Goal: Communication & Community: Answer question/provide support

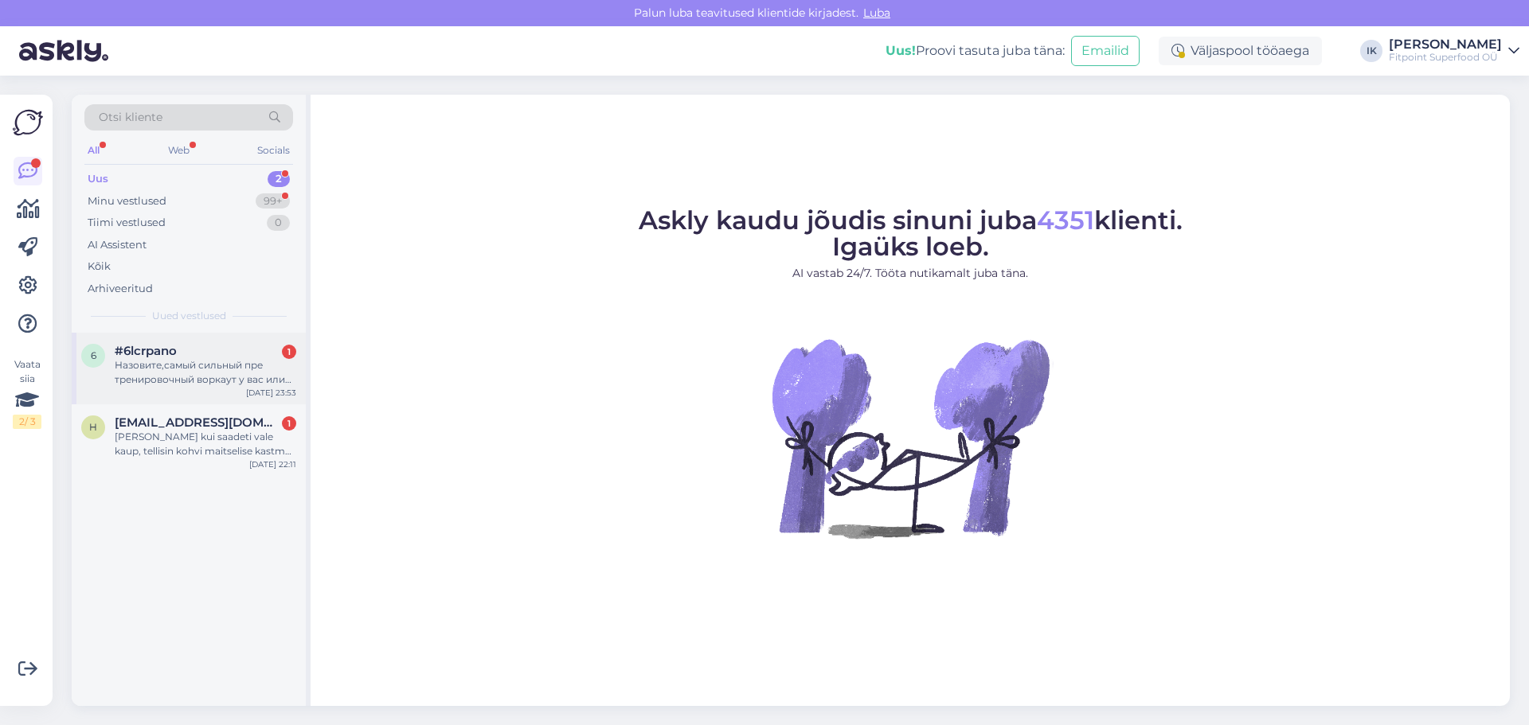
click at [206, 370] on div "Назовите,самый сильный пре тренировочный воркаут у вас или просто самый сильный…" at bounding box center [206, 372] width 182 height 29
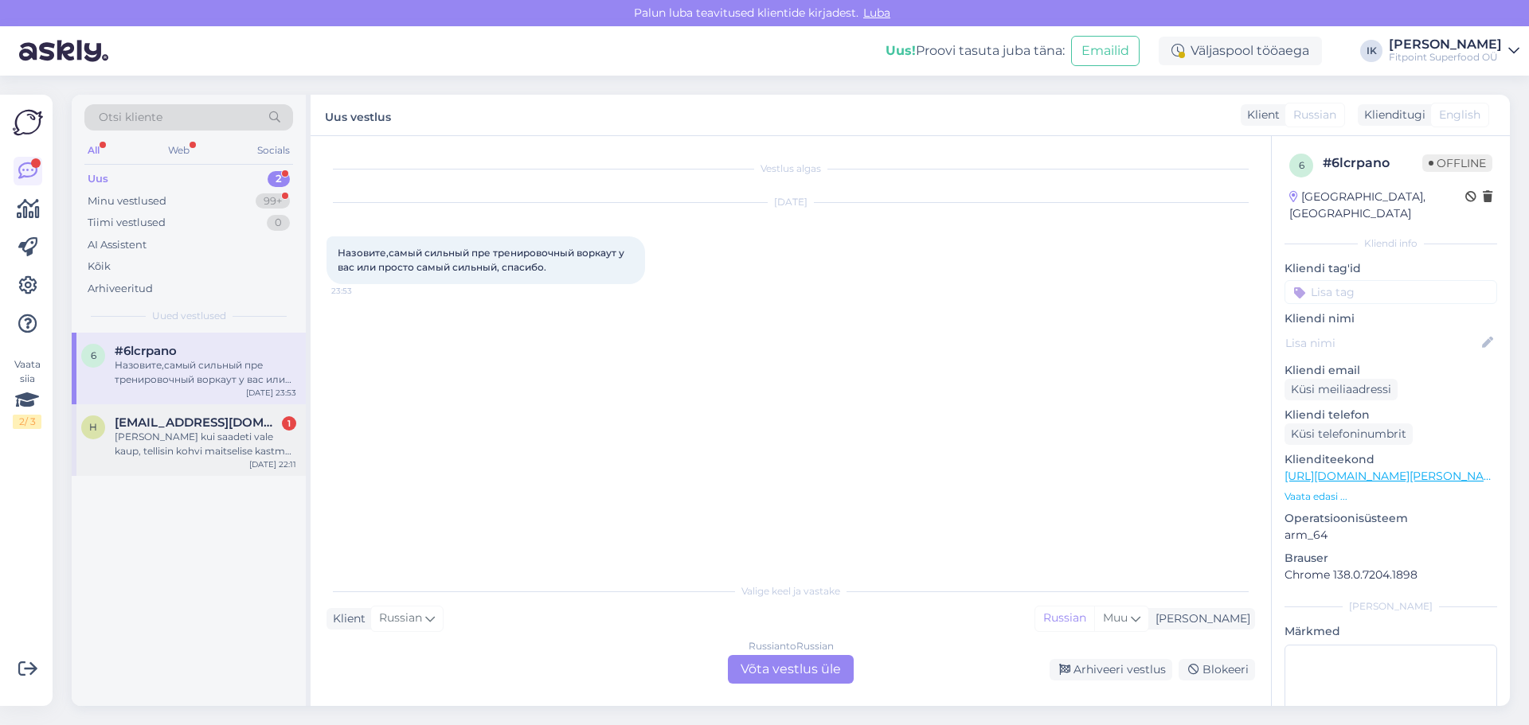
click at [219, 442] on div "Mida teha kui saadeti vale kaup, tellisin kohvi maitselise kastme aga saadeti s…" at bounding box center [206, 444] width 182 height 29
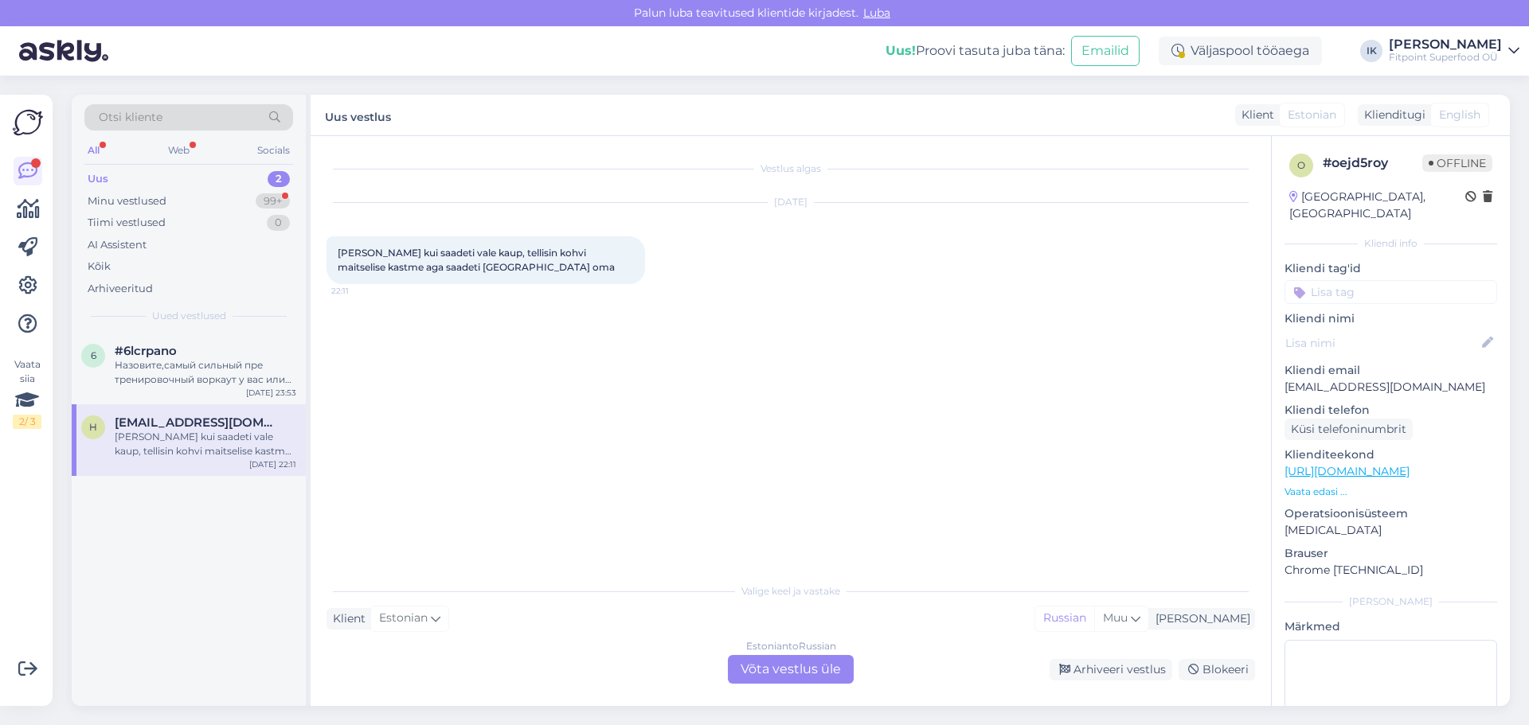
click at [778, 663] on div "Estonian to Russian Võta vestlus üle" at bounding box center [791, 669] width 126 height 29
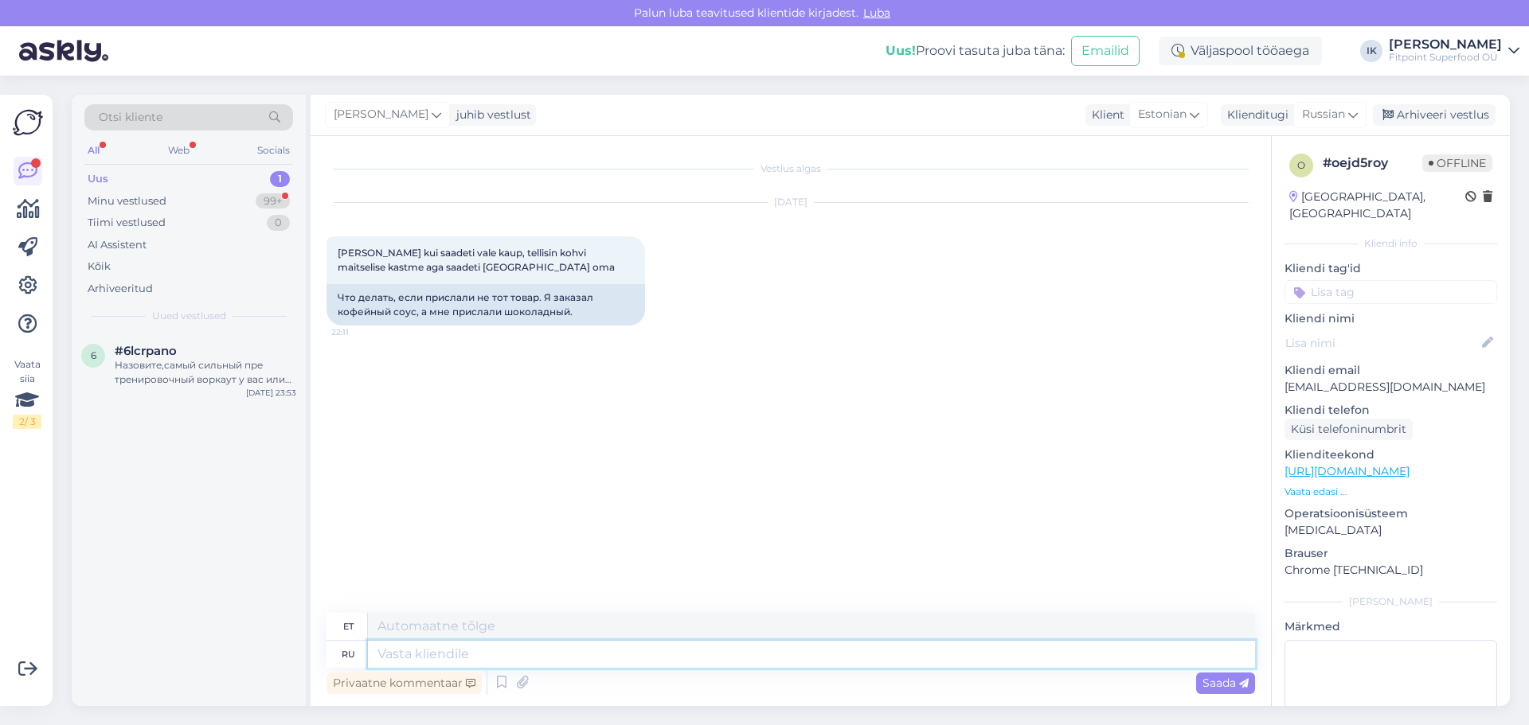
click at [778, 663] on textarea at bounding box center [811, 654] width 887 height 27
type textarea ":"
type textarea "L"
type textarea "Добрый де"
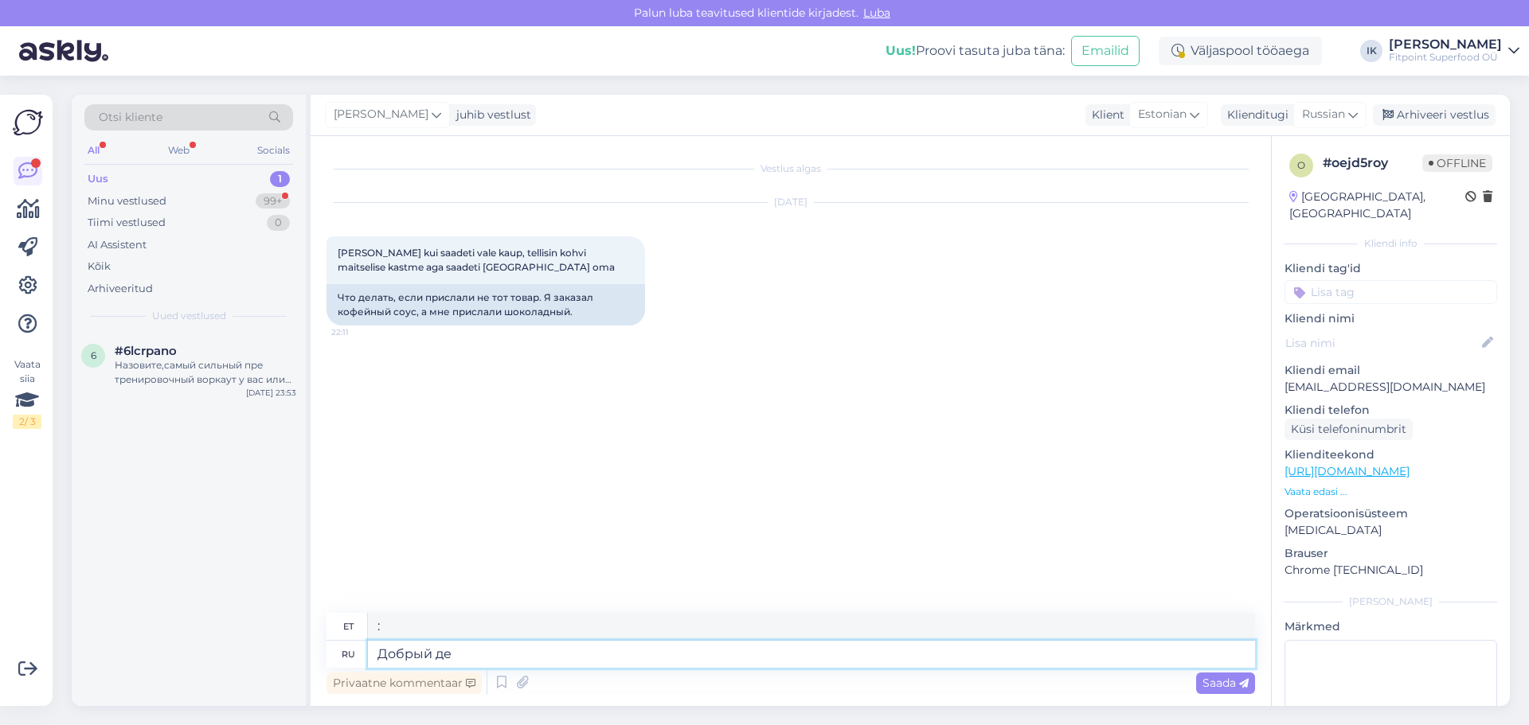
type textarea "Lahke"
type textarea "Добрый день,по по"
type textarea "Tere päevast,"
type textarea "Добрый день,по поводу"
type textarea "Tere päevast seoses"
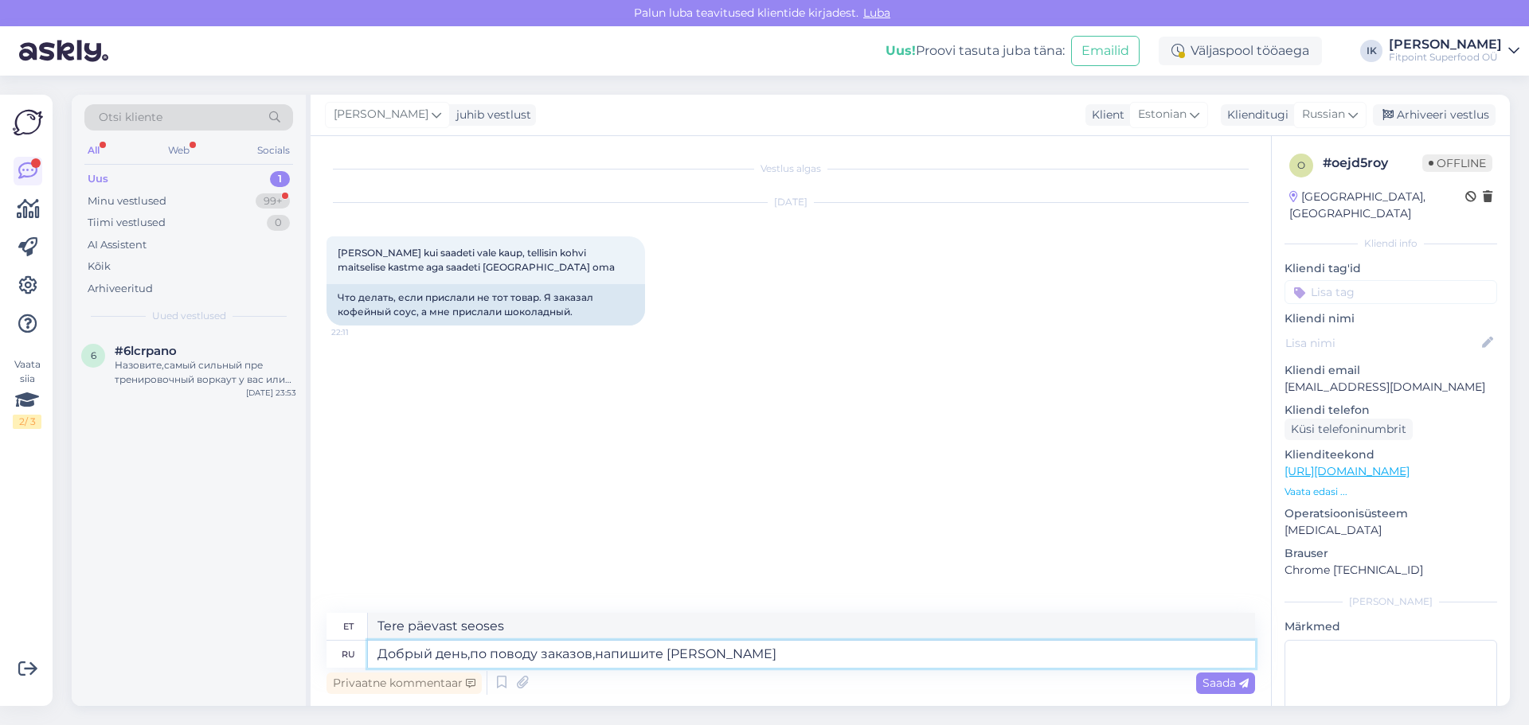
type textarea "Добрый день,по поводу заказов,напишите на"
type textarea "Tere päevast, tellimuste osas palun kirjutage"
type textarea "Добрый день,по поводу заказов,напишите нам на"
type textarea "Tere päevast, tellimuste osas kirjutage meile"
type textarea "Добрый день,по поводу заказов,напишите нам на по"
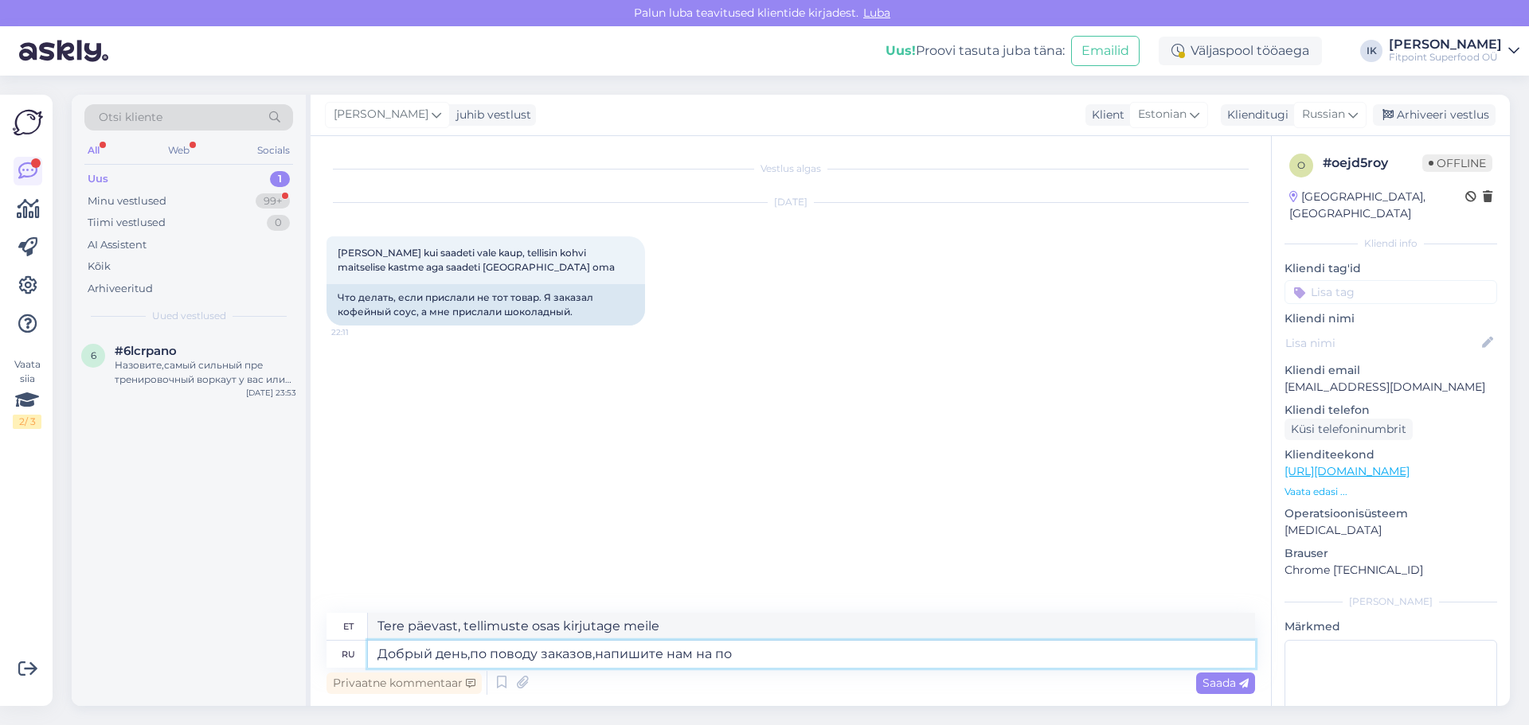
type textarea "Tere päevast, tellimuste osas kirjutage meile aadressil"
type textarea "Добрый день,по поводу заказов,напишите нам на почту и"
type textarea "Tere päevast, tellimuste osas kirjutage meile e-posti teel"
type textarea "Добрый день,по поводу заказов,напишите нам на почту и ут"
type textarea "Tere päevast, tellimuste osas kirjutage meile e-posti teel ja"
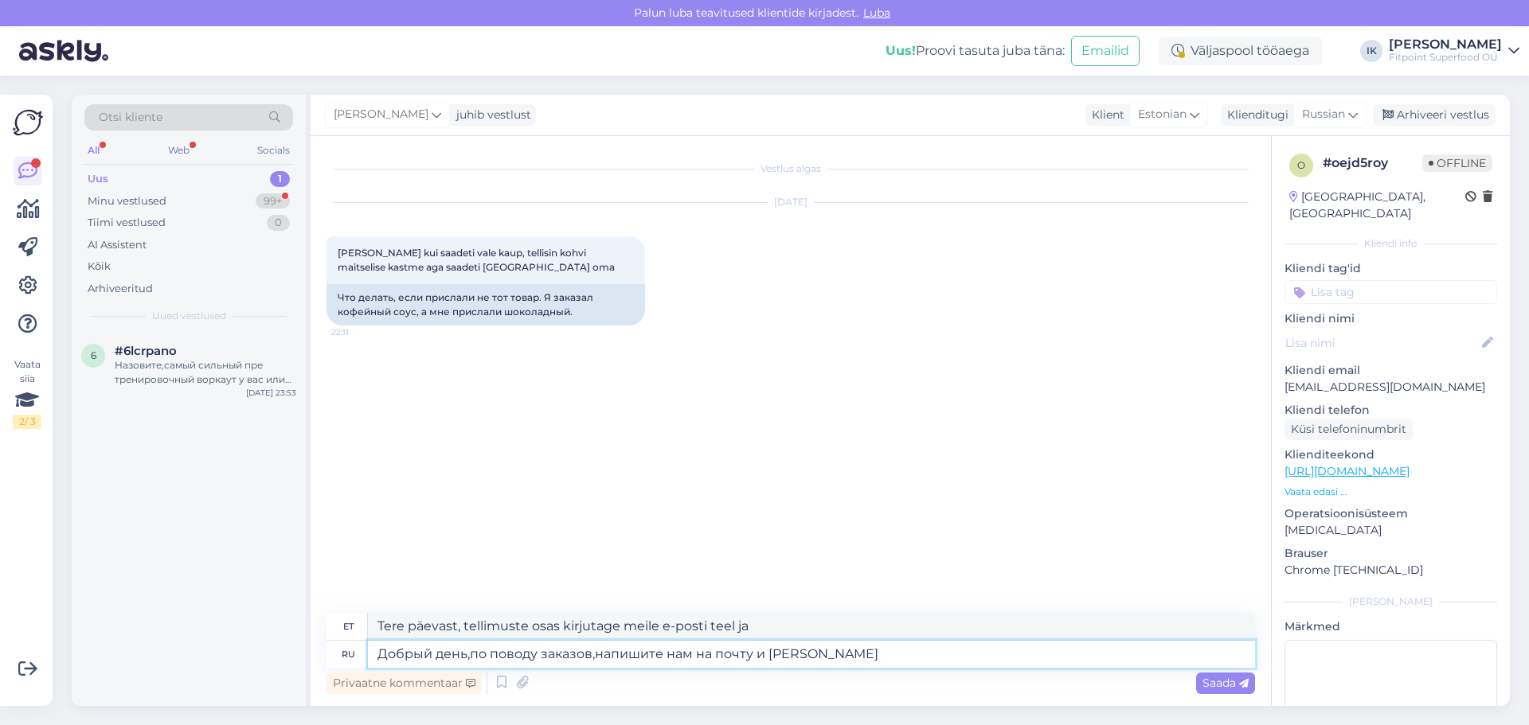
type textarea "Добрый день,по поводу заказов,напишите нам на почту и уточни"
type textarea "Tere päevast, tellimuste osas kirjutage meile e-posti teel ja täpsustage"
type textarea "Добрый день,по поводу заказов,напишите нам на почту и уточните номер св"
type textarea "Tere päevast, tellimuste osas kirjutage meile e-posti teel ja täpsustage number"
type textarea "Добрый день,по поводу заказов,напишите нам на почту и уточните номер своего за"
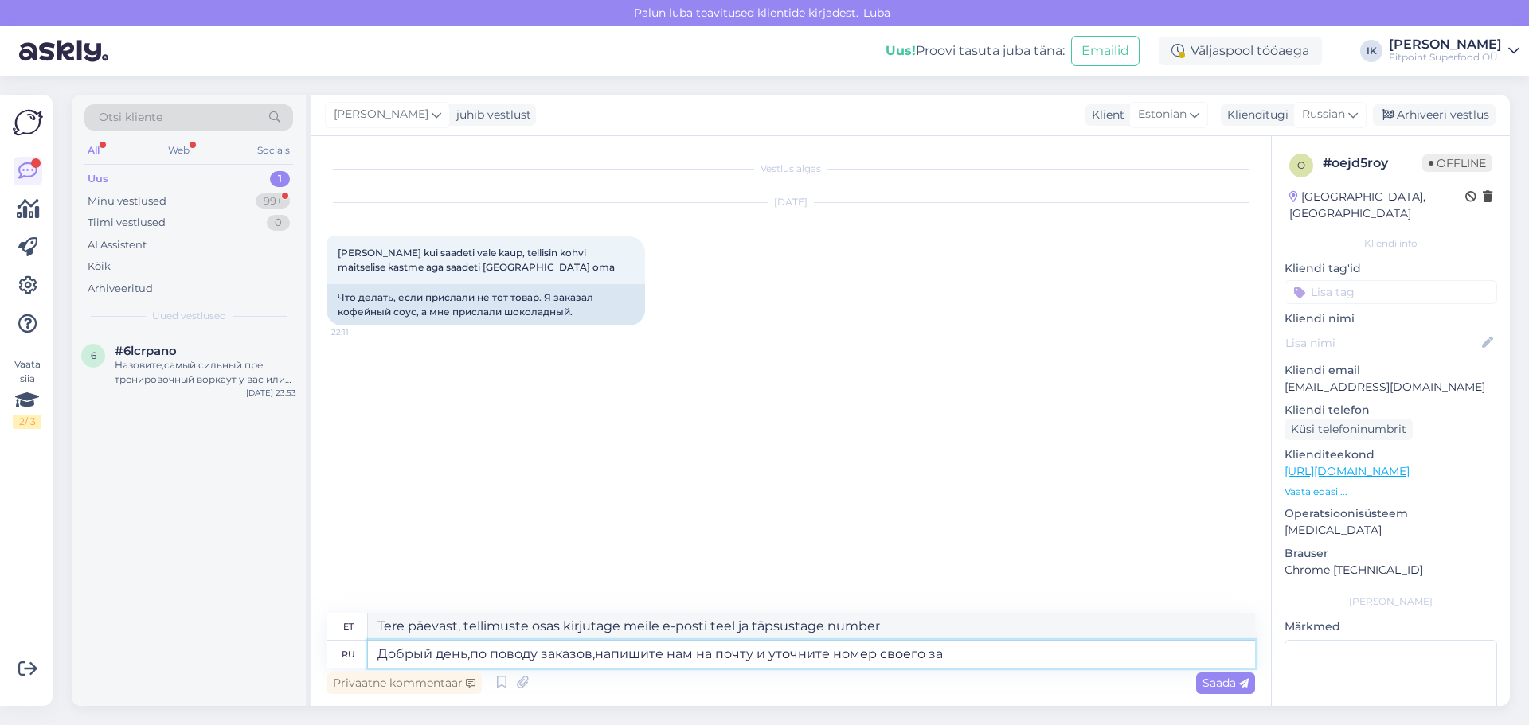
type textarea "Tere päevast, tellimuste osas kirjutage meile e-posti teel ja täpsustage oma nu…"
type textarea "Добрый день,по поводу заказов,напишите нам на почту и уточните номер своего зак…"
type textarea "Tere päevast, tellimuste osas kirjutage meile e-posti teel ja märkige oma telli…"
type textarea "Добрый день,по поводу заказов,напишите нам на почту и уточните номер своего зак…"
type textarea "Tere päevast, tellimuste osas kirjutage meile e-posti teel ja märkige oma telli…"
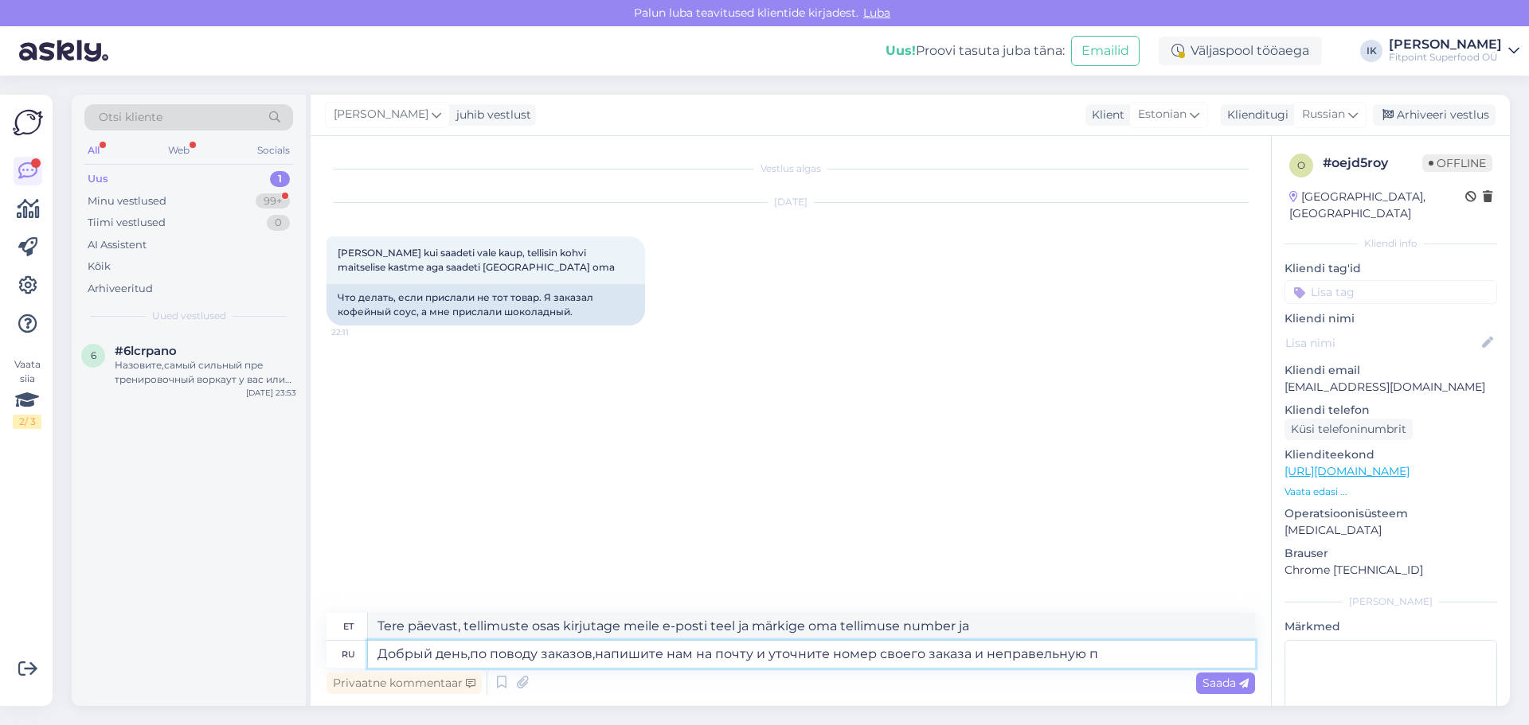
type textarea "Добрый день,по поводу заказов,напишите нам на почту и уточните номер своего зак…"
type textarea "Tere päevast, tellimuste osas kirjutage meile e-posti teel ja märkige oma telli…"
type textarea "Добрый день,по поводу заказов,напишите нам на почту и уточните номер своего зак…"
type textarea "Tere päevast, tellimuste osas kirjutage meile e-posti teel ja märkige oma telli…"
type textarea "Добрый день,по поводу заказов,напишите нам на почту и уточните номер своего зак…"
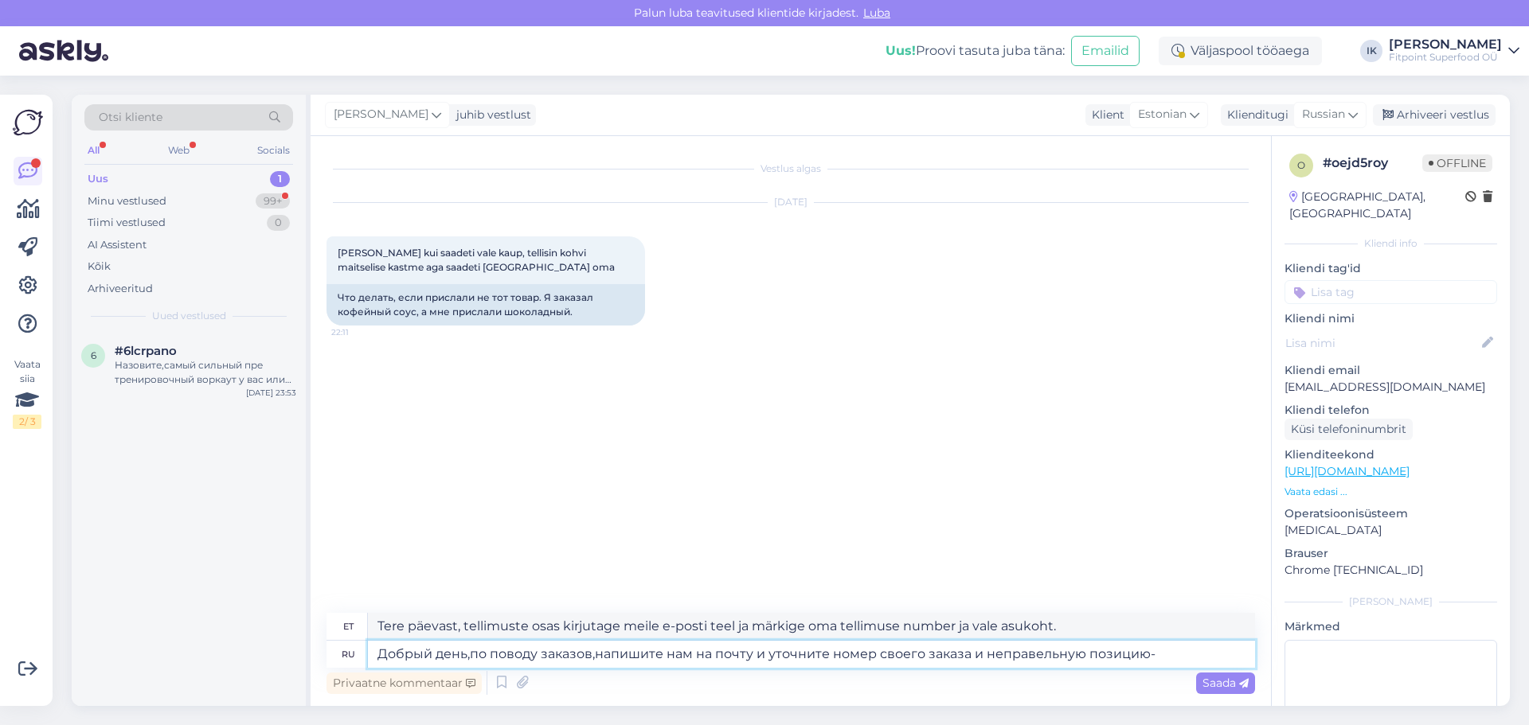
type textarea "Tere päevast, tellimuste osas kirjutage meile e-posti teel ja täpsustage oma te…"
paste textarea "fitpoint.ee@gmail.com"
type textarea "Добрый день,по поводу заказов,напишите нам на почту и уточните номер своего зак…"
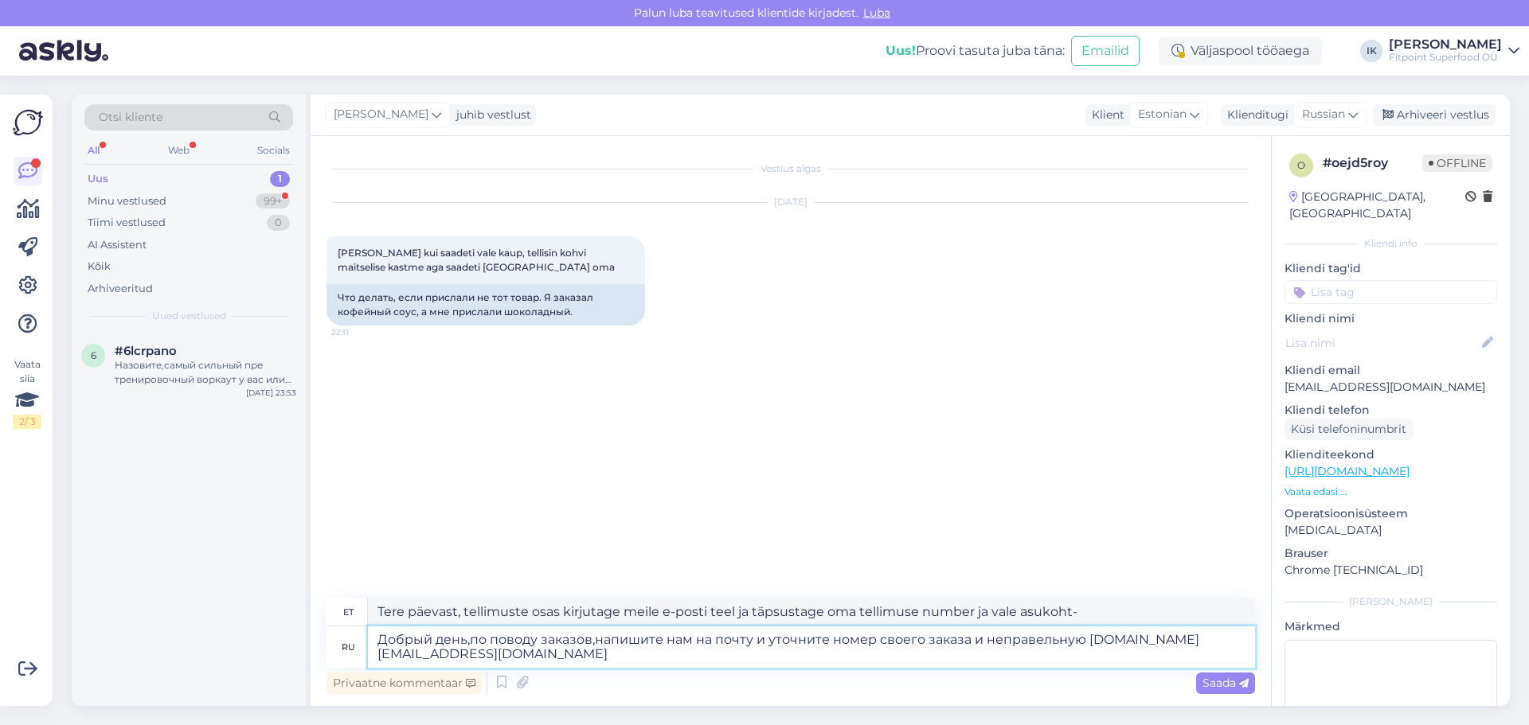
type textarea "Tere päevast, tellimuste osas kirjutage meile e-posti teel ja täpsustage oma te…"
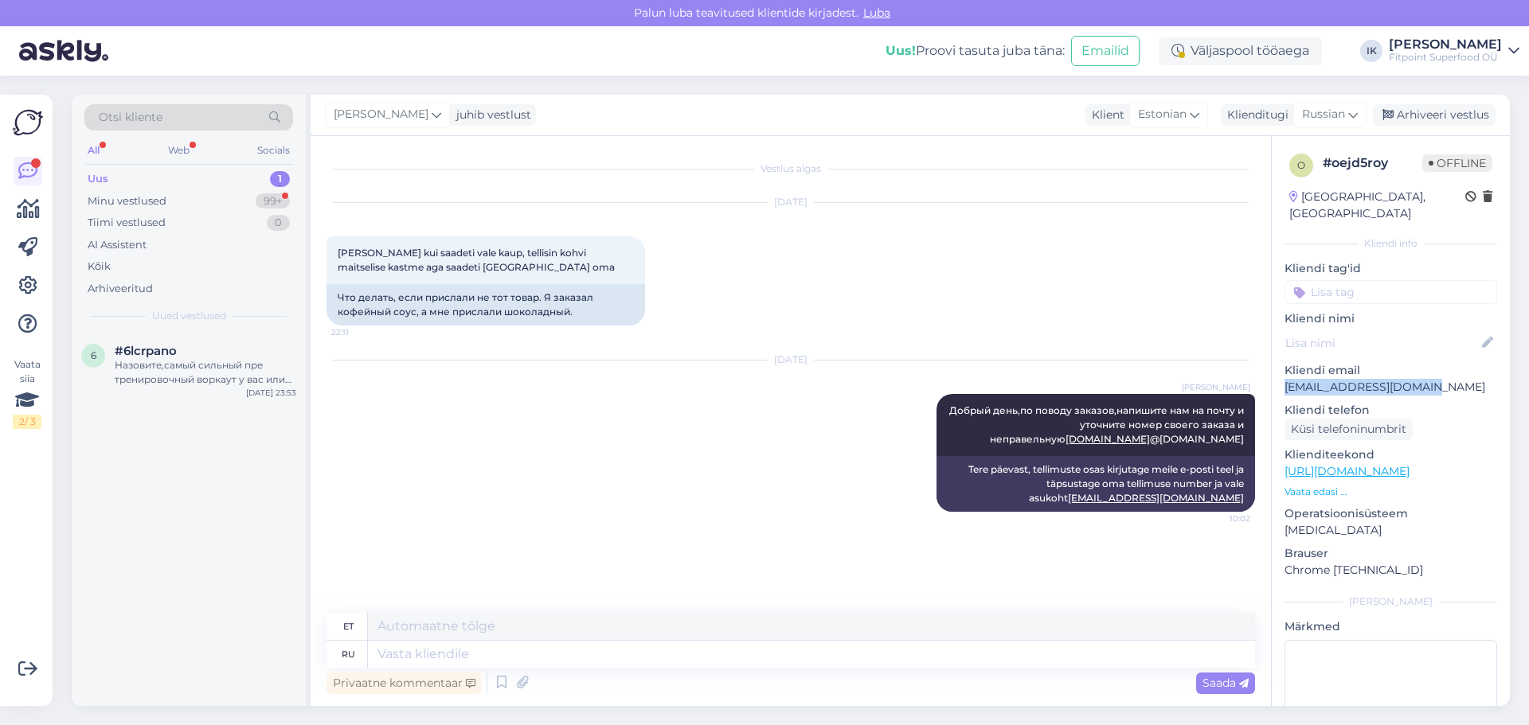
drag, startPoint x: 1280, startPoint y: 372, endPoint x: 1424, endPoint y: 374, distance: 143.3
click at [1424, 374] on div "o # oejd5roy Offline Estonia, Tallinn Kliendi info Kliendi tag'id Kliendi nimi …" at bounding box center [1390, 471] width 238 height 671
copy p "hertakeskyla@gmail.com"
click at [185, 367] on div "Назовите,самый сильный пре тренировочный воркаут у вас или просто самый сильный…" at bounding box center [206, 372] width 182 height 29
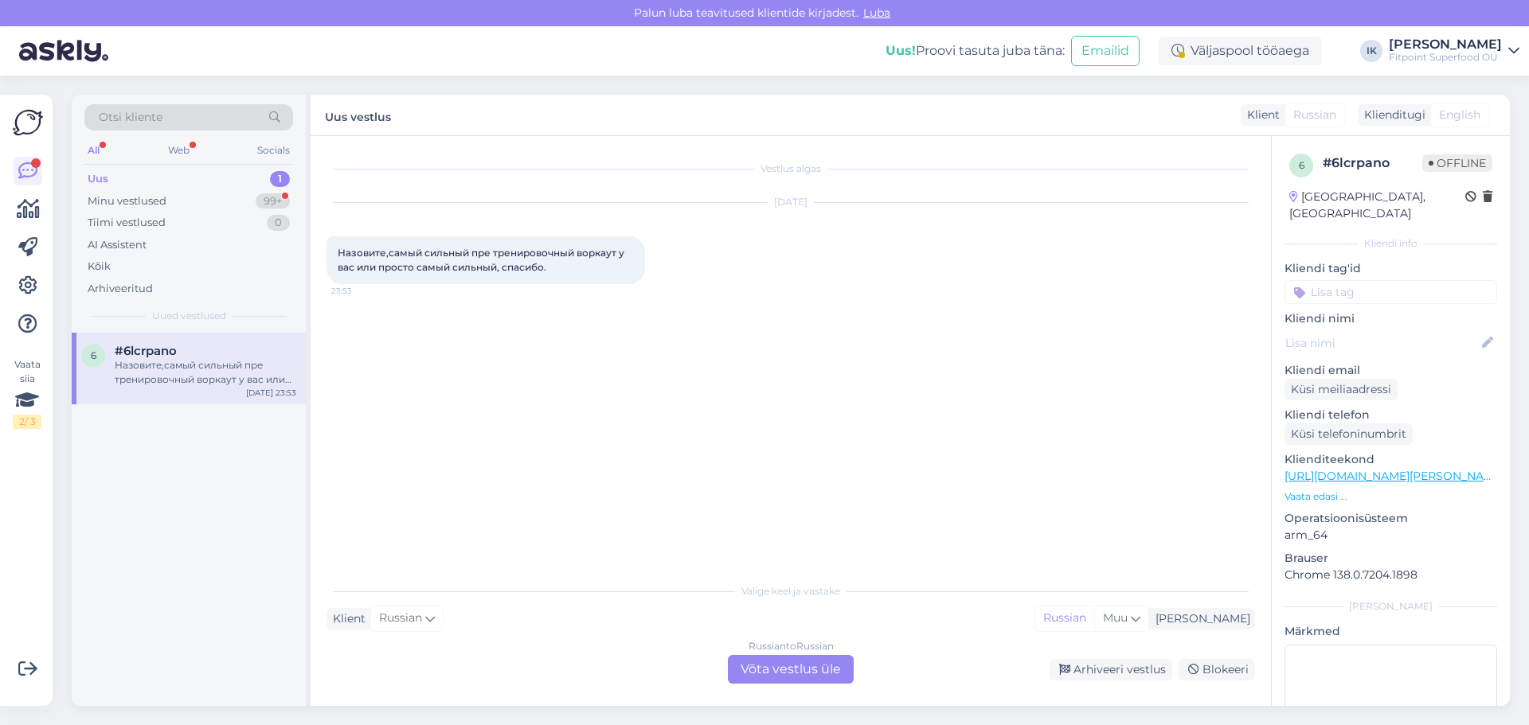
click at [790, 669] on div "Russian to Russian Võta vestlus üle" at bounding box center [791, 669] width 126 height 29
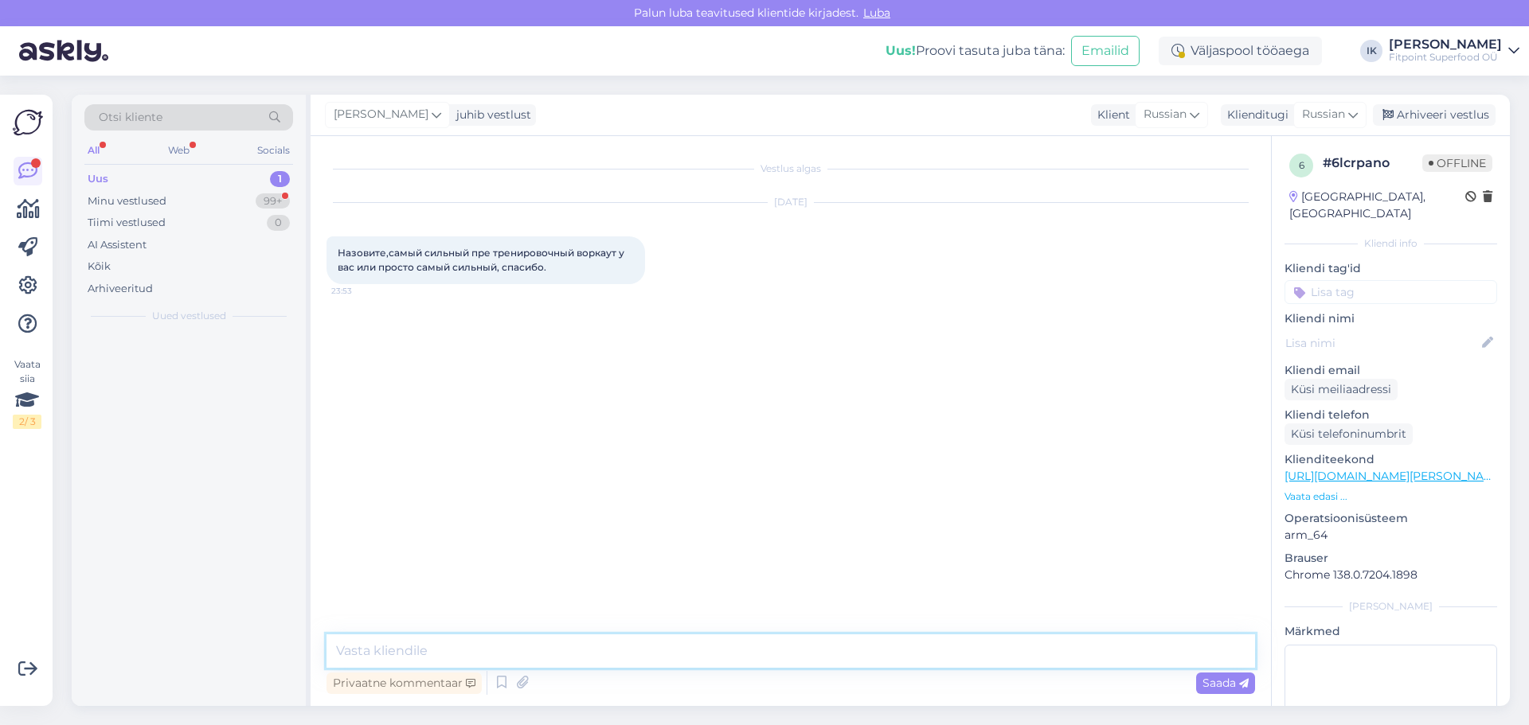
click at [770, 656] on textarea at bounding box center [790, 651] width 928 height 33
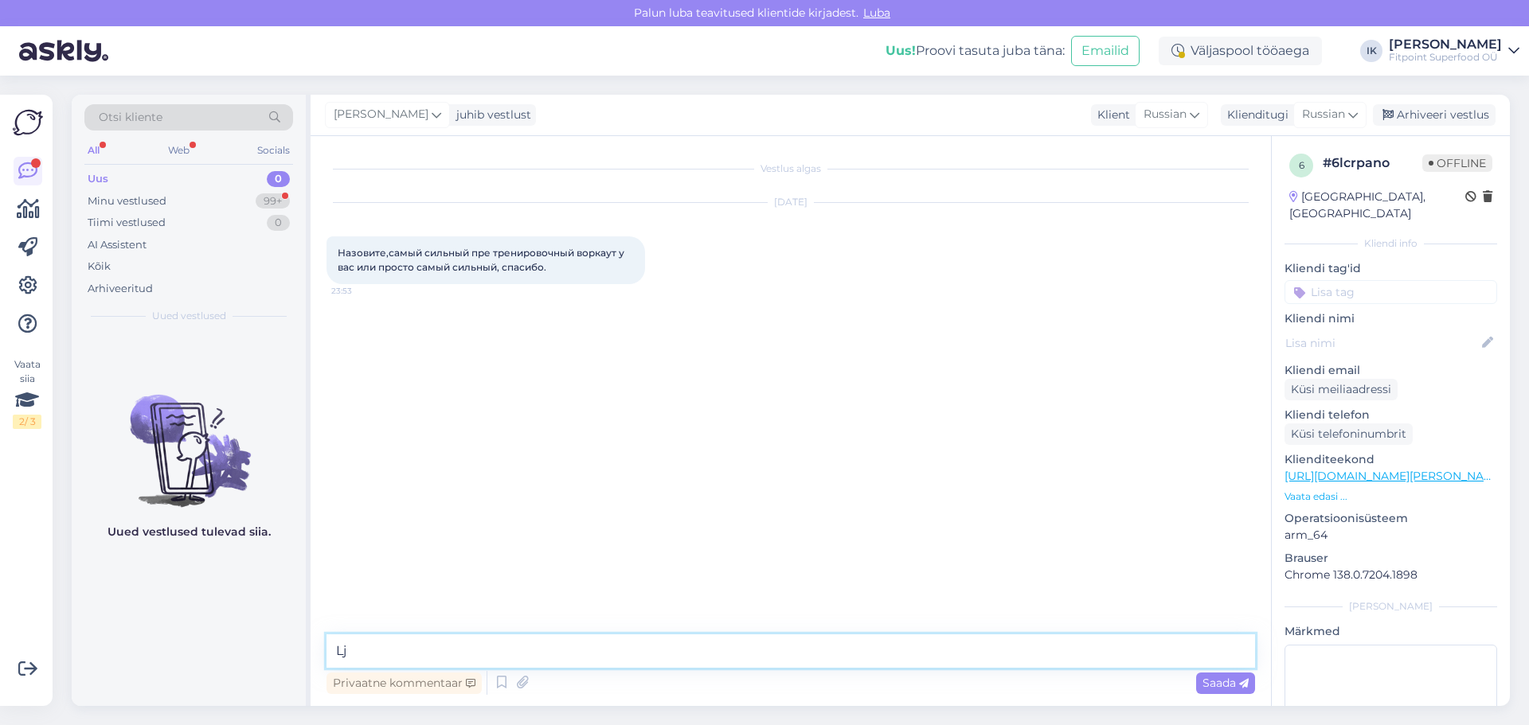
type textarea "L"
type textarea "J"
type textarea "j"
paste textarea "https://fitpoint.ee/ru/optimum-nutrition-gold-standard-pre-workout-30-servings/"
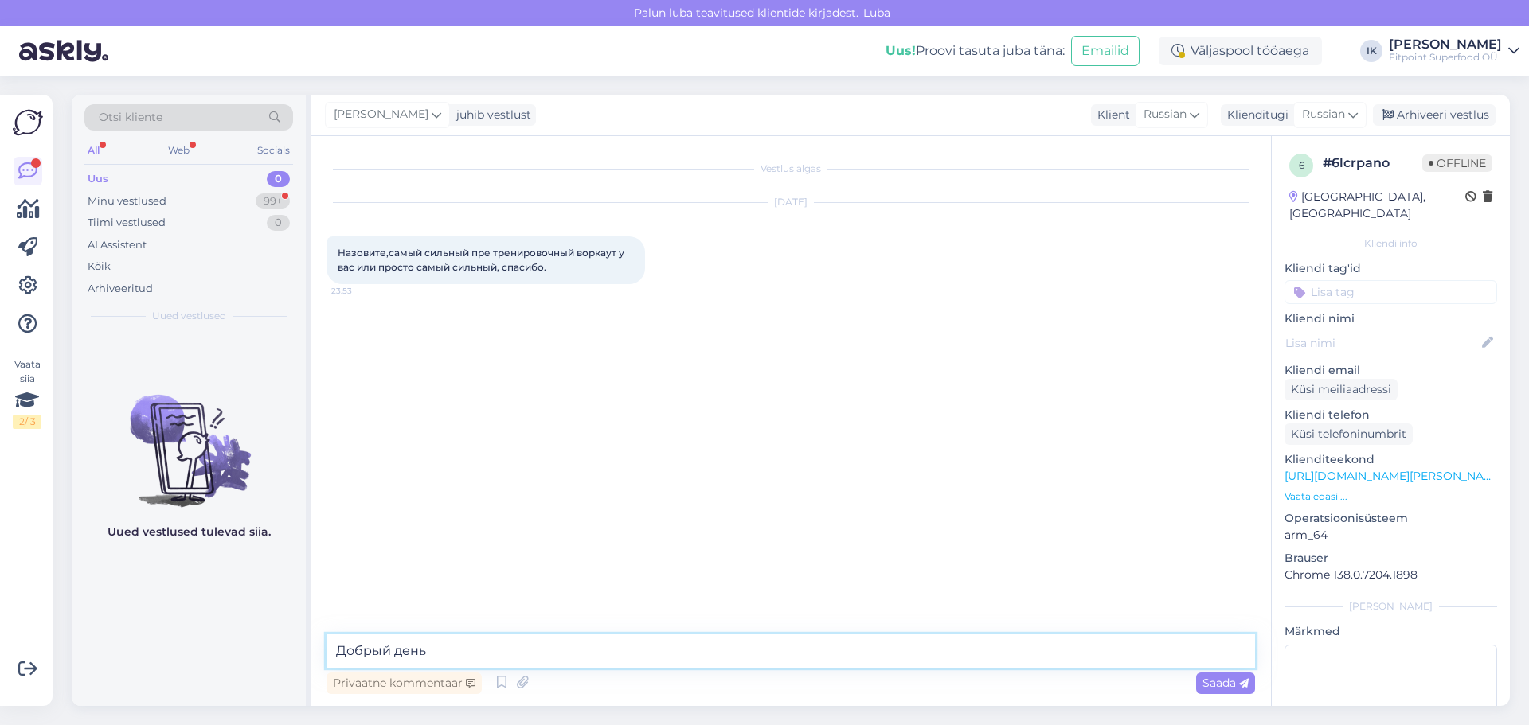
type textarea "Добрый день https://fitpoint.ee/ru/optimum-nutrition-gold-standard-pre-workout-…"
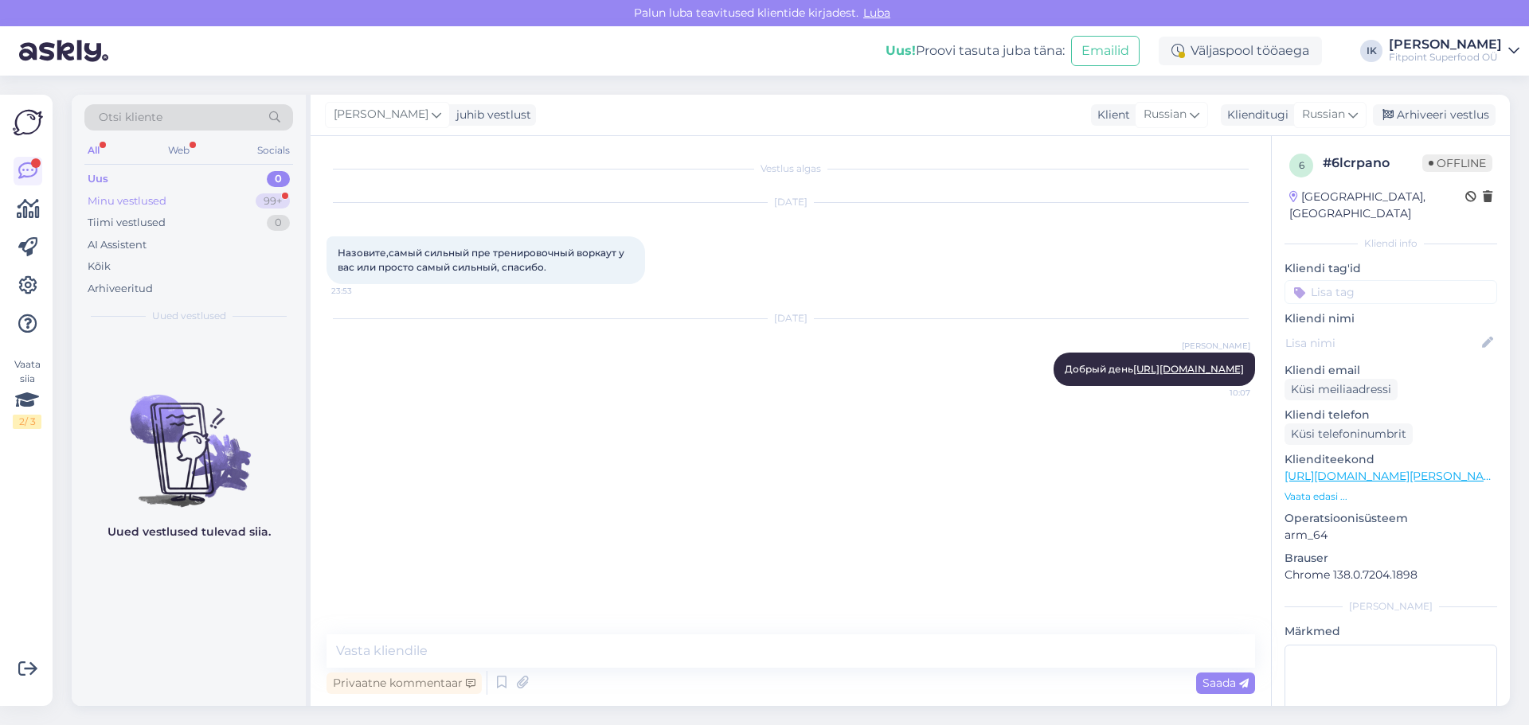
click at [143, 195] on div "Minu vestlused" at bounding box center [127, 201] width 79 height 16
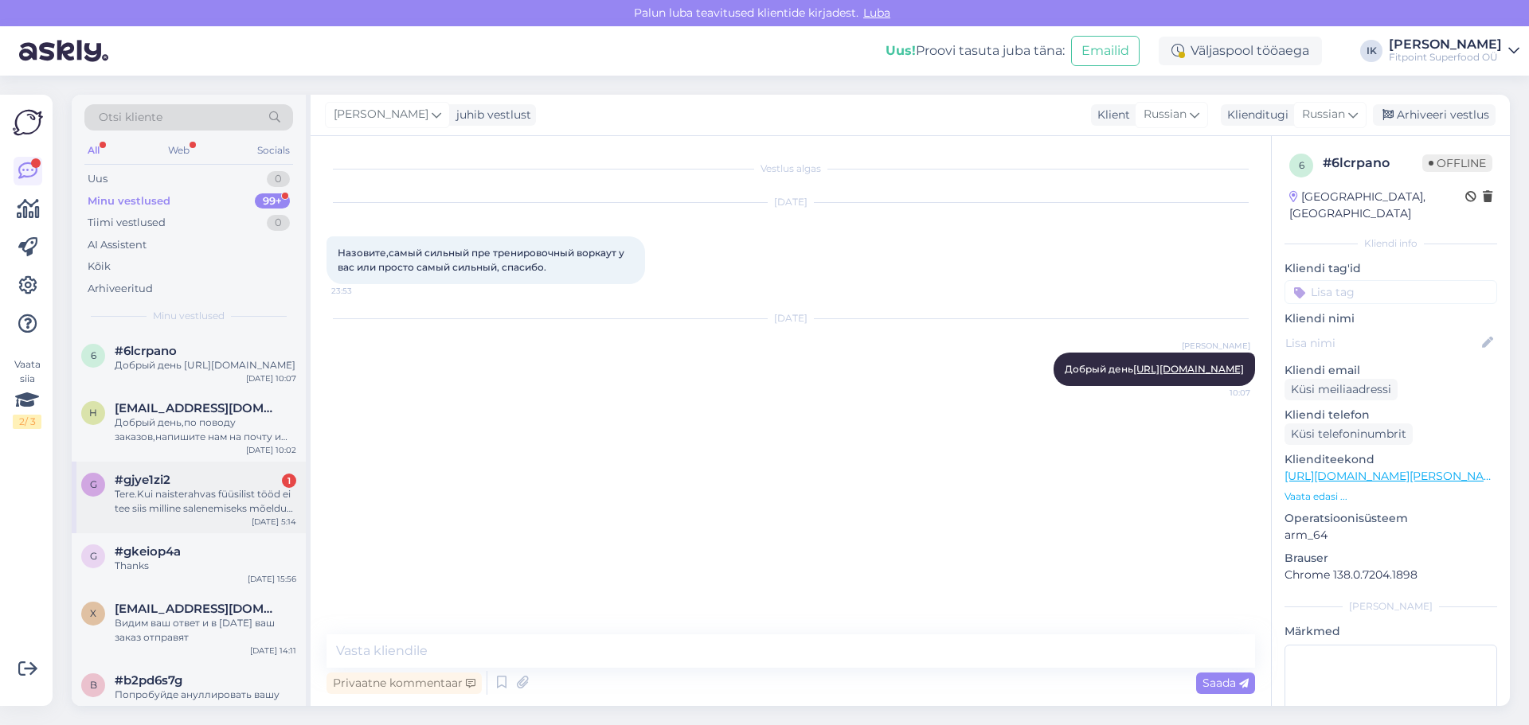
click at [183, 512] on div "Tere.Kui naisterahvas füüsilist tööd ei tee siis milline salenemiseks mõeldud t…" at bounding box center [206, 501] width 182 height 29
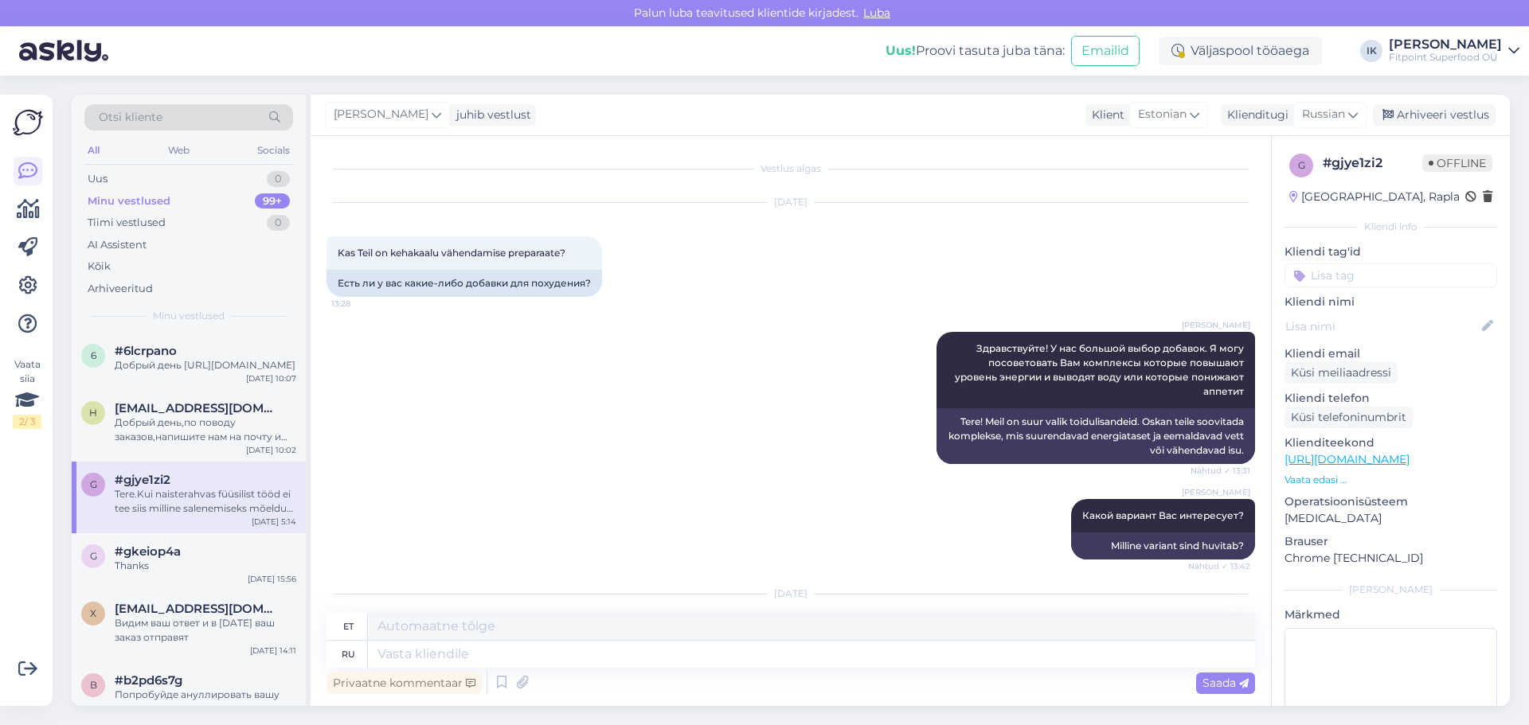
scroll to position [690, 0]
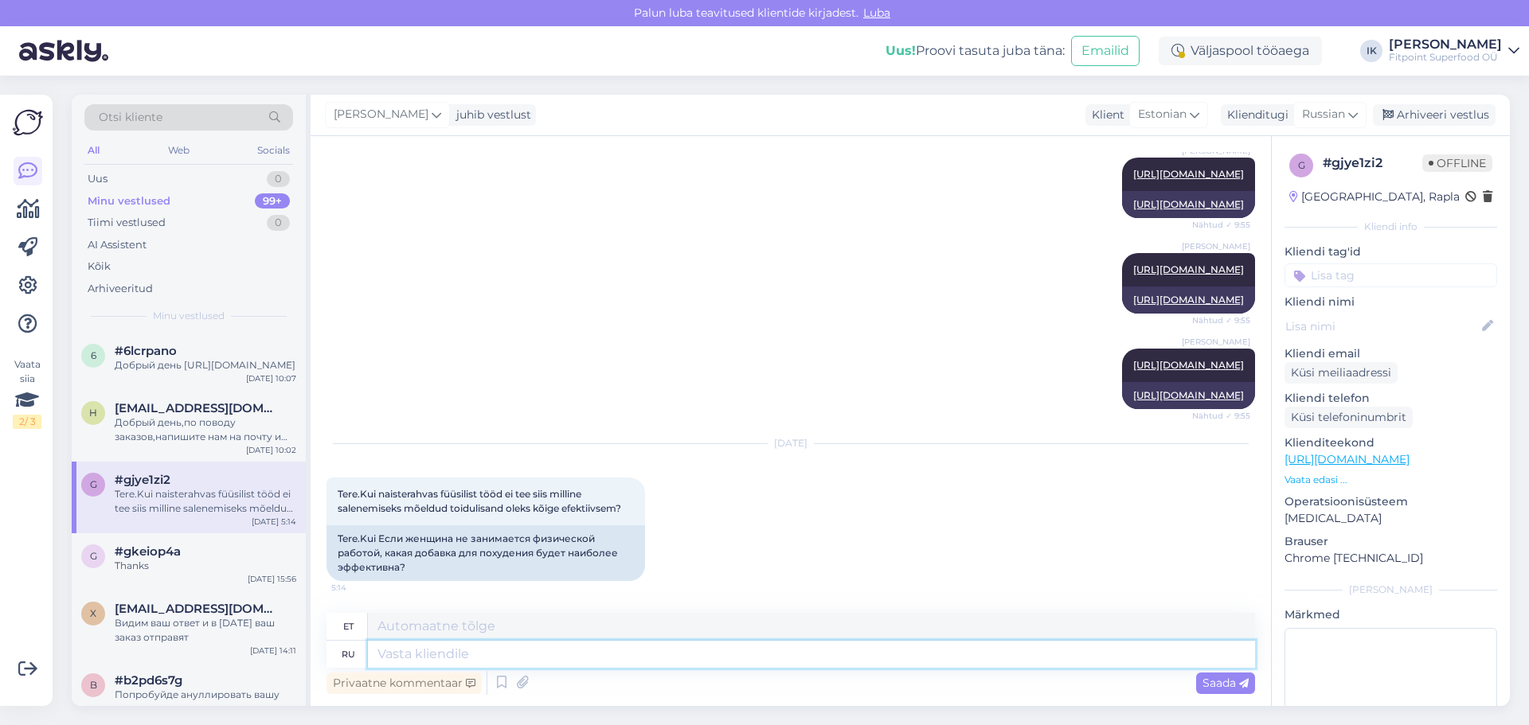
click at [610, 658] on textarea at bounding box center [811, 654] width 887 height 27
type textarea "Доб"
type textarea "Kuni"
type textarea "Добрый д"
type textarea "Lahke"
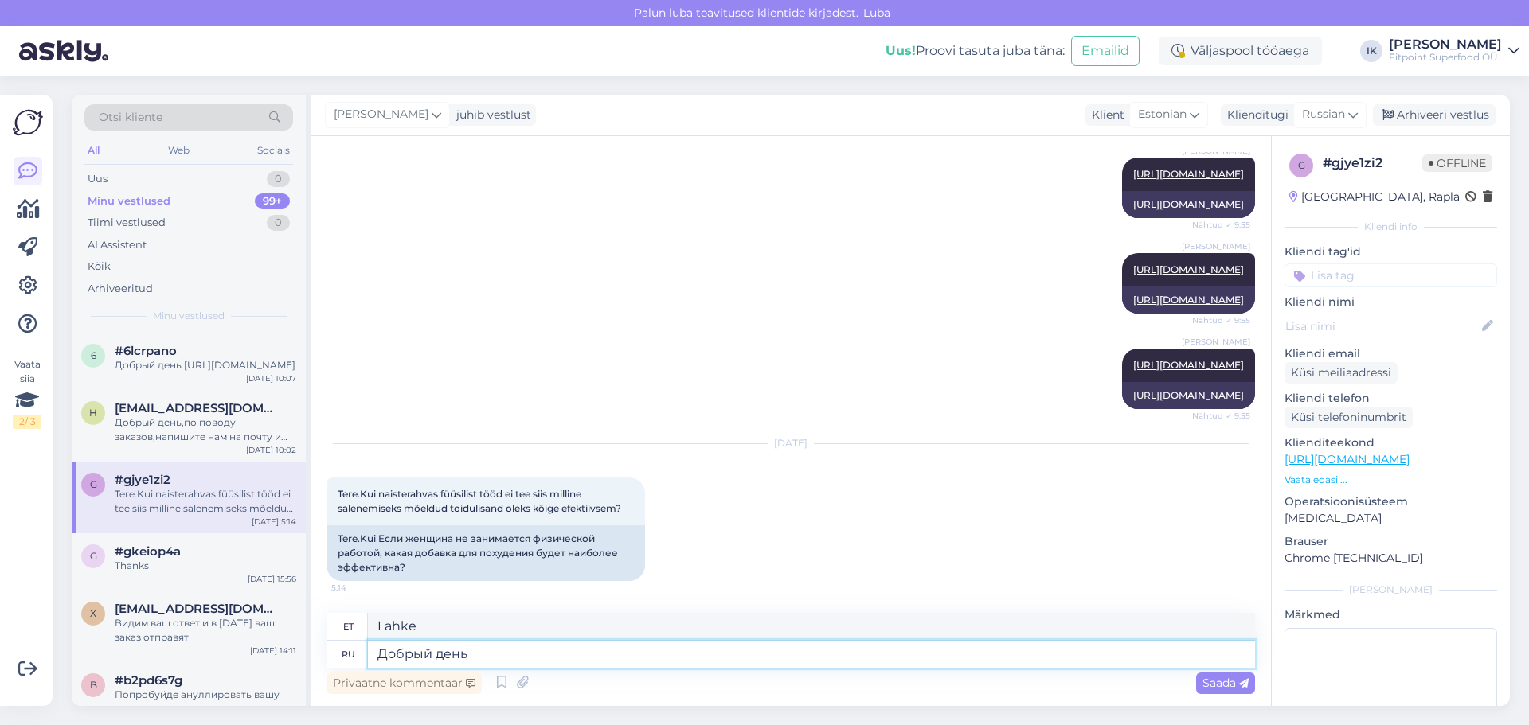
type textarea "Добрый день,"
type textarea "Tere päevast,"
type textarea "Добрый день,"
type textarea "Tere päevast, V."
type textarea "Добрый день,Можете оз"
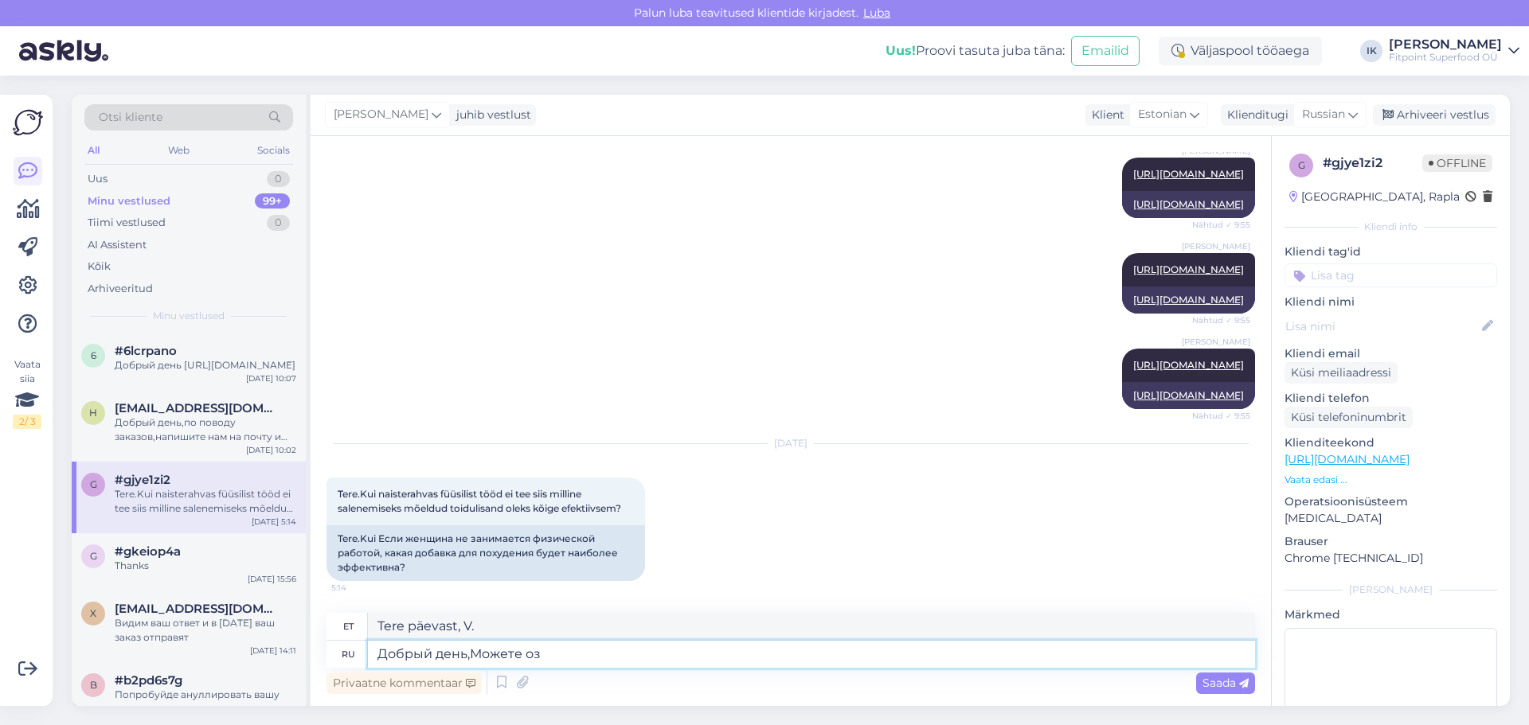
type textarea "Tere päevast, saate"
type textarea "Добрый день,Можете ознакомится с"
type textarea "Tere päevast, saate lugeda"
type textarea "Добрый день,Можете ознакомится с данным тьлв"
type textarea "Tere päevast, saate seda teavet lugeda"
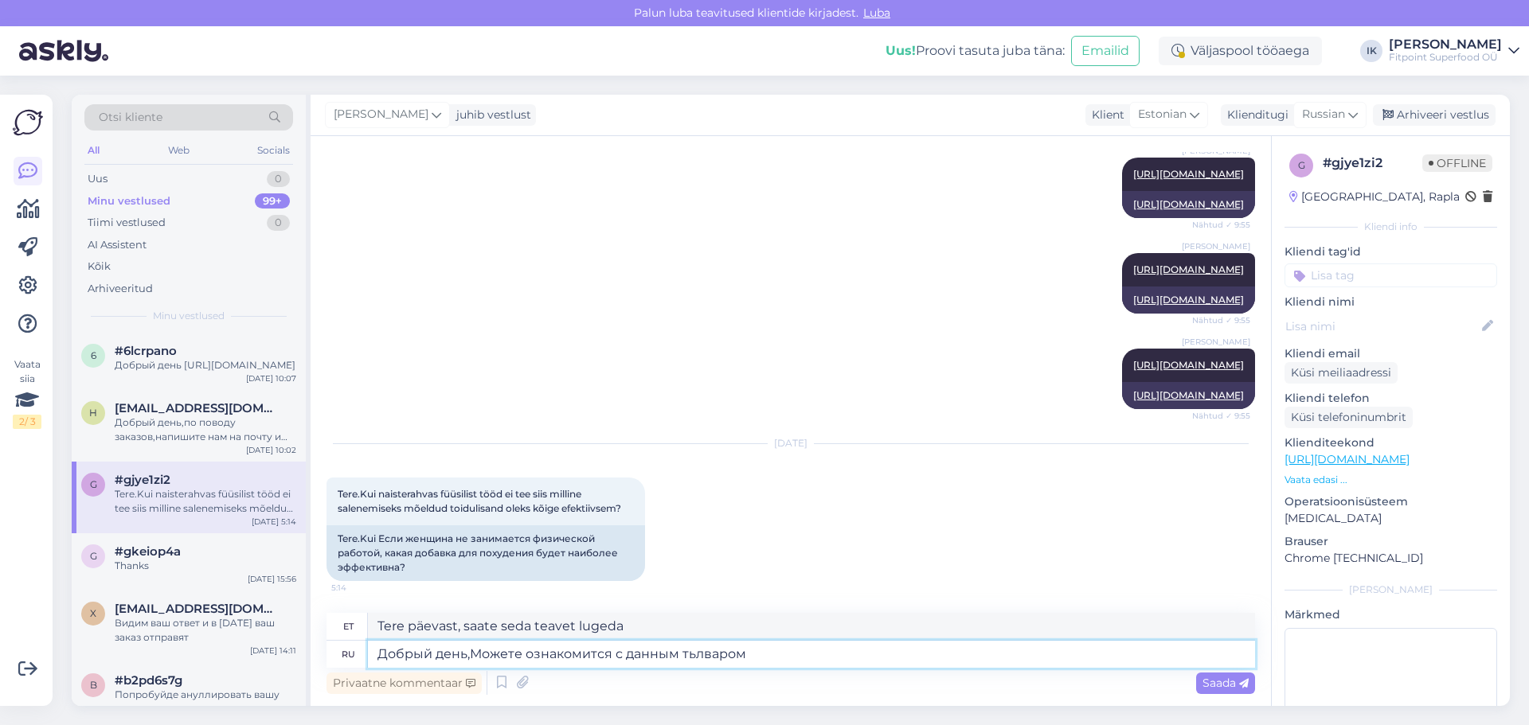
type textarea "Добрый день,Можете ознакомится с данным тьлваром"
type textarea "Tere päevast, saate selle tekstiga tutvuda."
type textarea "Добрый день,Можете ознакомится с данным"
type textarea "Tere päevast, saate seda teavet lugeda"
type textarea "Добрый день,Можете ознакомится с данным товаром"
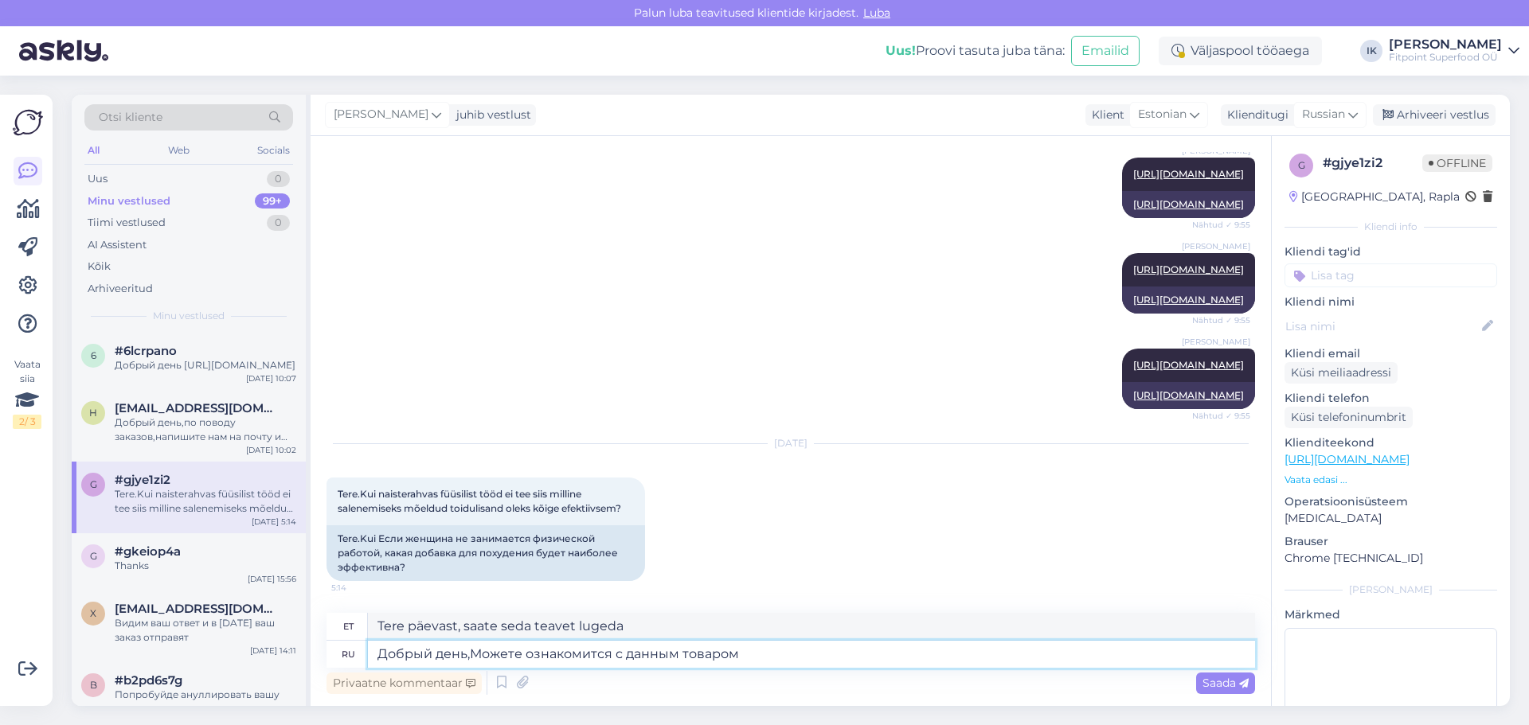
type textarea "Tere päevast, võite seda toodet lähemalt uurida."
paste textarea "https://fitpoint.ee/biotech-usa-glukomannaan-kroom-225-g/?search=glukoman"
type textarea "Добрый день,Можете ознакомится с данным товаром https://fitpoint.ee/biotech-usa…"
type textarea "Tere päevast, selle tootega saad tutvuda https://fitpoint.ee/biotech-usa-glukom…"
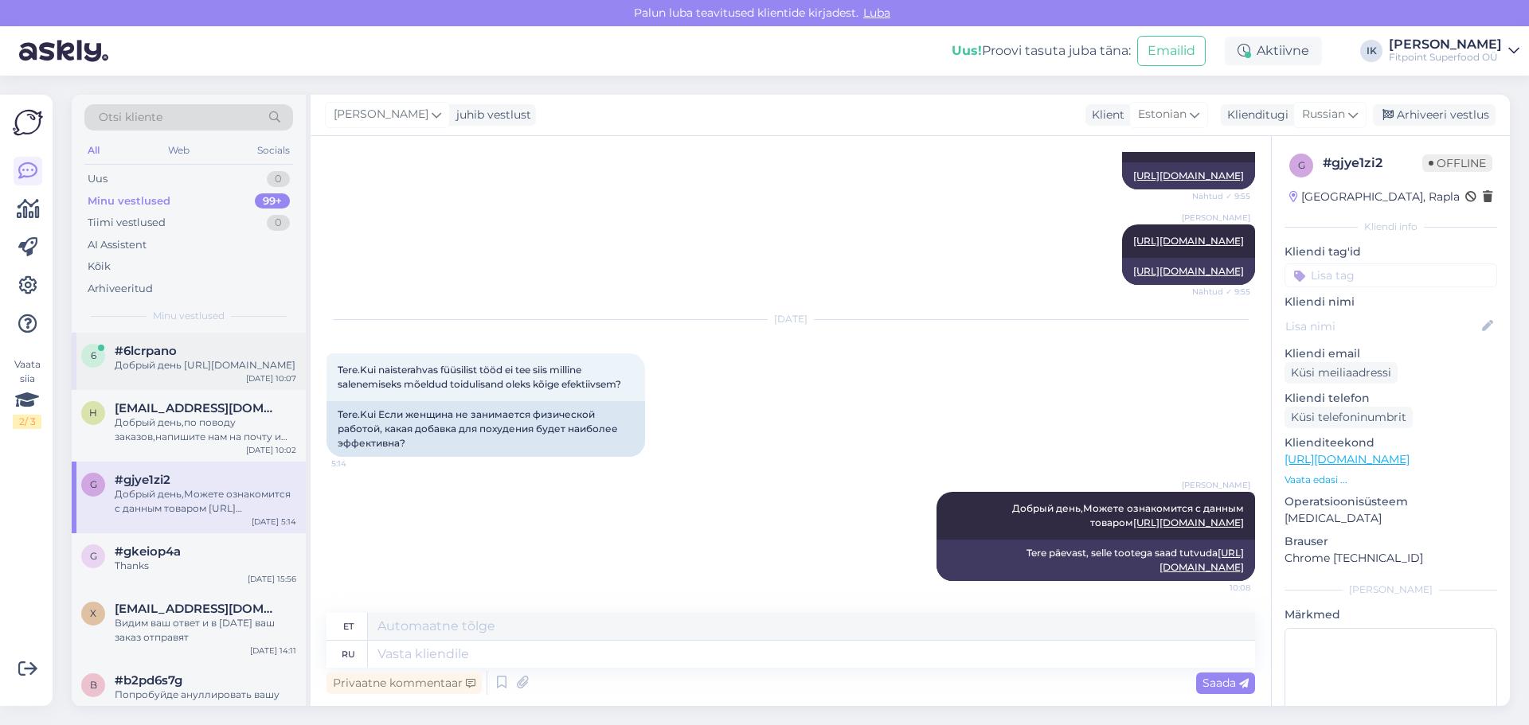
click at [204, 369] on div "Добрый день https://fitpoint.ee/ru/optimum-nutrition-gold-standard-pre-workout-…" at bounding box center [206, 365] width 182 height 14
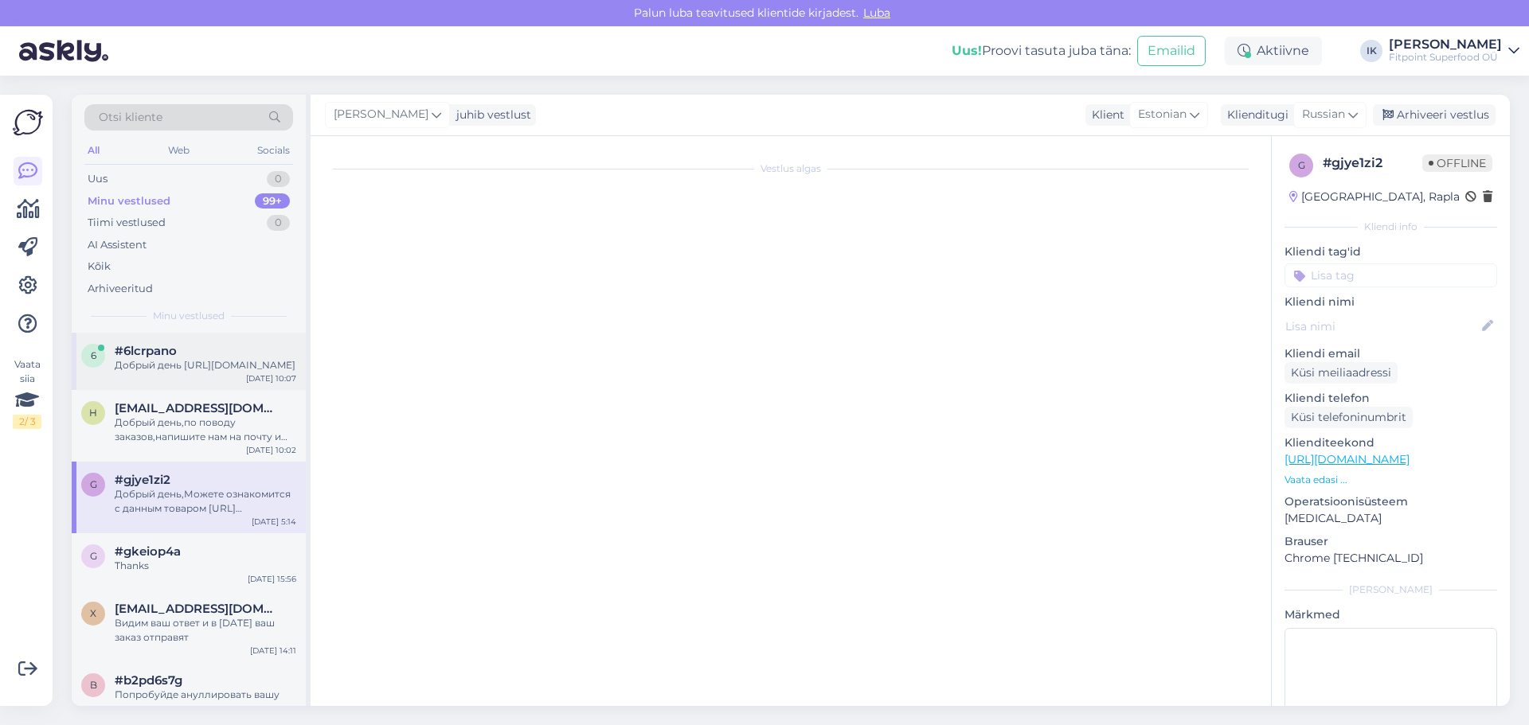
scroll to position [0, 0]
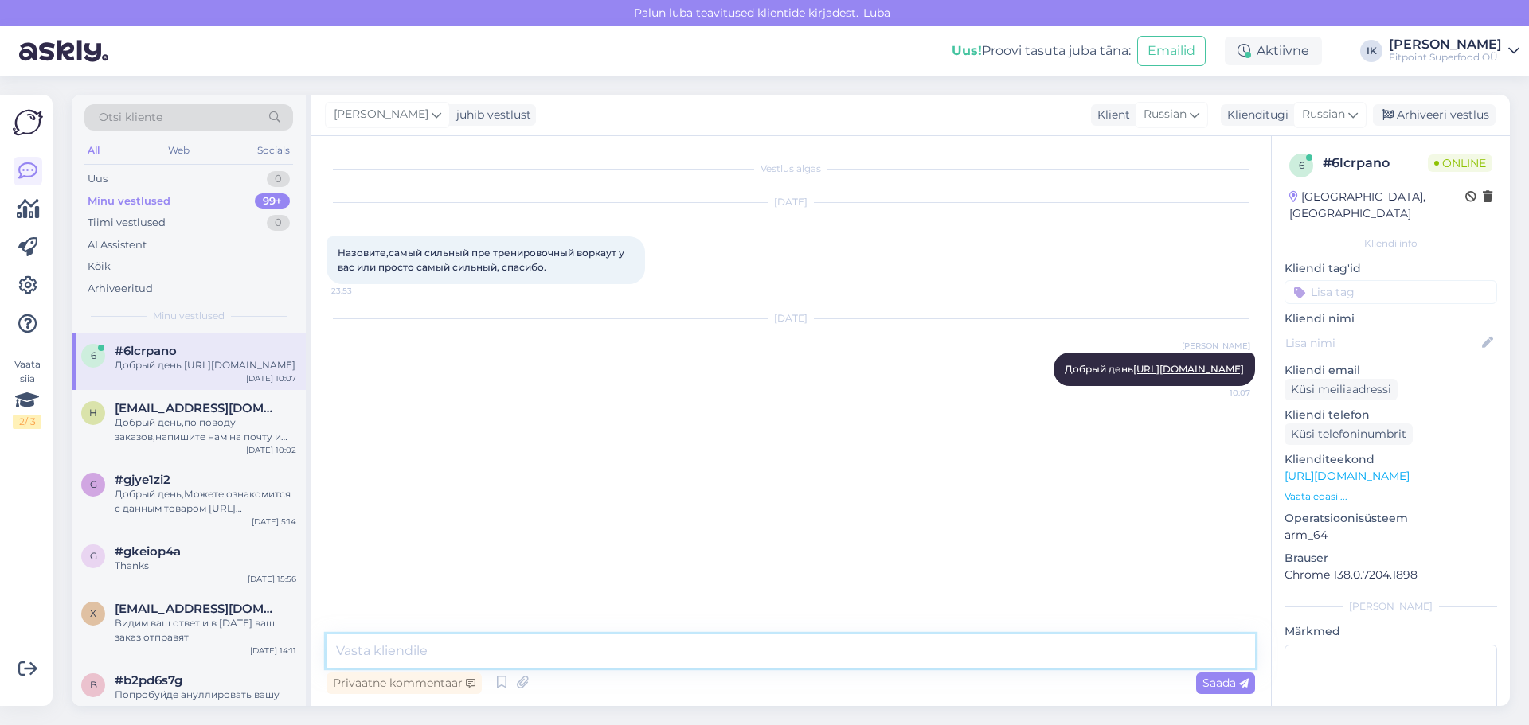
click at [681, 642] on textarea at bounding box center [790, 651] width 928 height 33
paste textarea "https://fitpoint.ee/dorian-yates-blood-and-guts-380-g/?search=dorian"
type textarea "https://fitpoint.ee/dorian-yates-blood-and-guts-380-g/?search=dorian"
